Goal: Find specific page/section

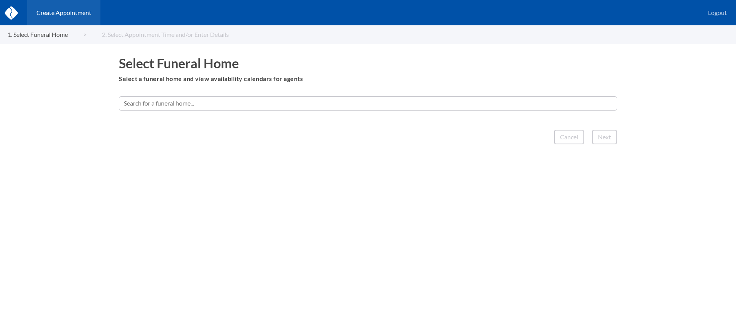
click at [360, 102] on input "text" at bounding box center [368, 103] width 499 height 14
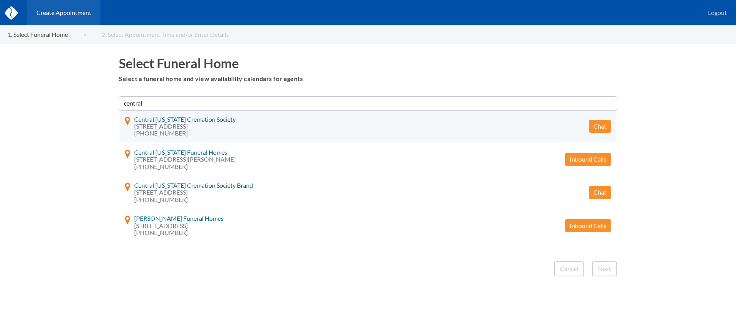
type input "central"
click at [604, 127] on button "Chat" at bounding box center [600, 126] width 22 height 13
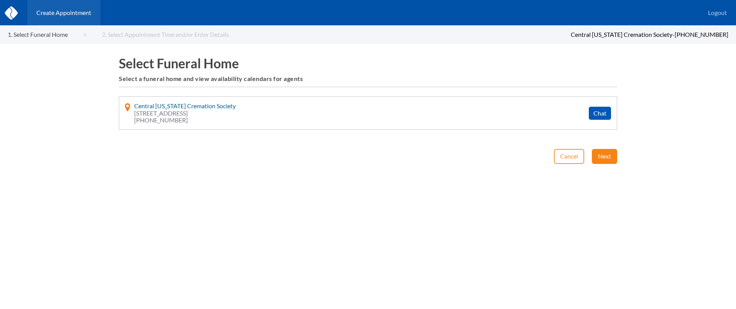
click at [600, 158] on button "Next" at bounding box center [604, 156] width 25 height 15
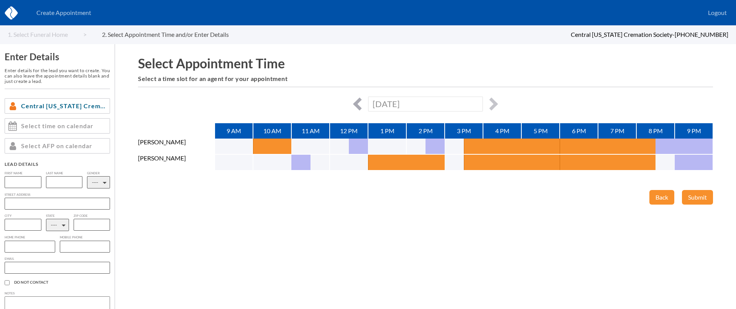
click at [359, 104] on button "button" at bounding box center [359, 103] width 13 height 13
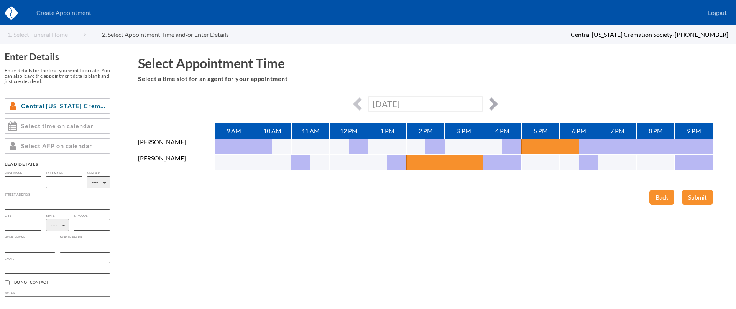
click at [493, 105] on button "button" at bounding box center [491, 103] width 13 height 13
type input "[DATE]"
